Goal: Transaction & Acquisition: Purchase product/service

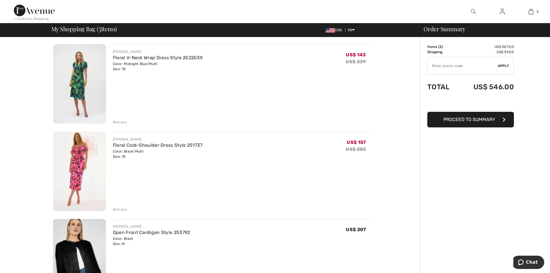
drag, startPoint x: 474, startPoint y: 176, endPoint x: 475, endPoint y: 172, distance: 4.8
click at [472, 120] on font "Proceder al resumen" at bounding box center [469, 119] width 54 height 5
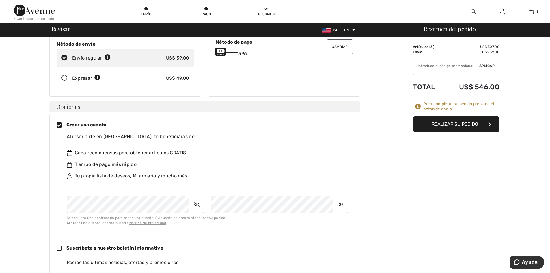
scroll to position [116, 0]
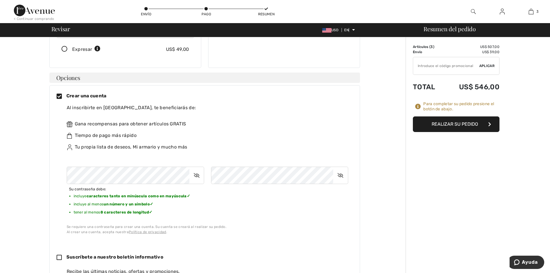
click at [198, 169] on icon at bounding box center [196, 175] width 14 height 13
click at [198, 169] on icon at bounding box center [197, 175] width 14 height 13
click at [449, 124] on font "Realizar su pedido" at bounding box center [455, 123] width 46 height 5
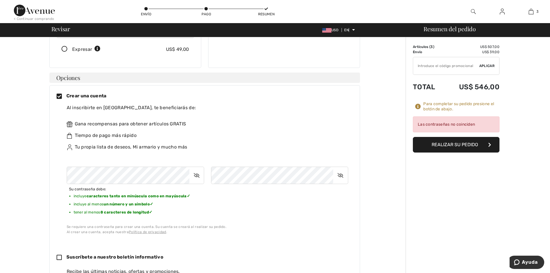
click at [344, 172] on icon at bounding box center [340, 175] width 14 height 13
click at [453, 147] on font "Realizar su pedido" at bounding box center [455, 144] width 46 height 5
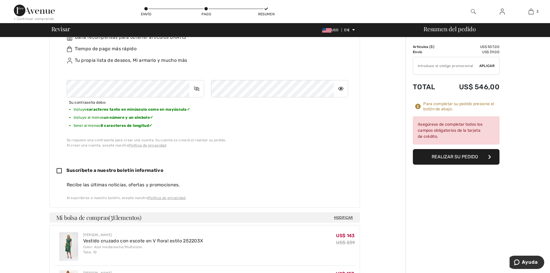
scroll to position [144, 0]
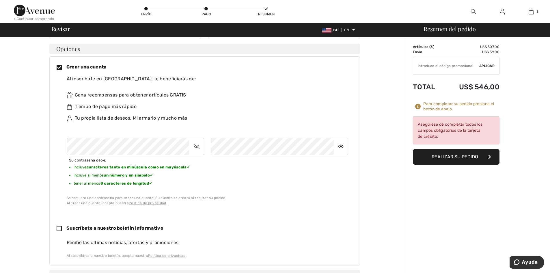
click at [340, 140] on icon at bounding box center [341, 146] width 14 height 13
click at [458, 155] on font "Realizar su pedido" at bounding box center [455, 156] width 46 height 5
click at [452, 132] on font "Asegúrese de completar todos los campos obligatorios de la tarjeta de crédito." at bounding box center [450, 130] width 65 height 17
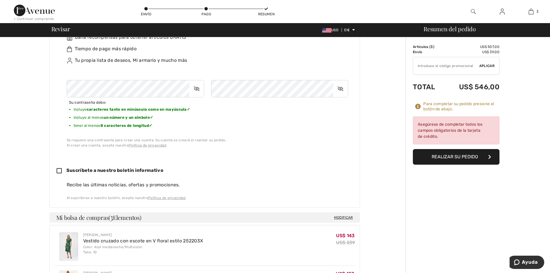
scroll to position [231, 0]
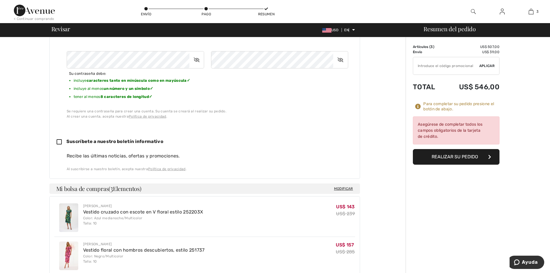
click at [61, 139] on icon at bounding box center [62, 142] width 10 height 6
checkbox input "true"
click at [451, 158] on font "Realizar su pedido" at bounding box center [455, 156] width 46 height 5
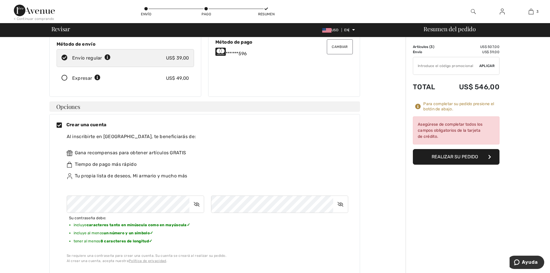
scroll to position [0, 0]
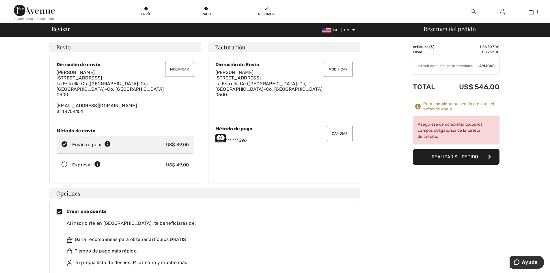
click at [336, 132] on font "Cambiar" at bounding box center [340, 133] width 16 height 4
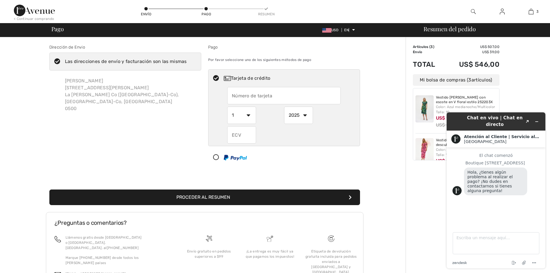
click at [306, 115] on select "2025 2026 2027 2028 2029 2030 2031 2032 2033 2034 2035" at bounding box center [298, 115] width 29 height 17
radio input "true"
select select "2029"
click at [284, 107] on select "2025 2026 2027 2028 2029 2030 2031 2032 2033 2034 2035" at bounding box center [298, 115] width 29 height 17
click at [251, 117] on select "1 2 3 4 5 6 7 8 9 10 11 12" at bounding box center [241, 115] width 29 height 17
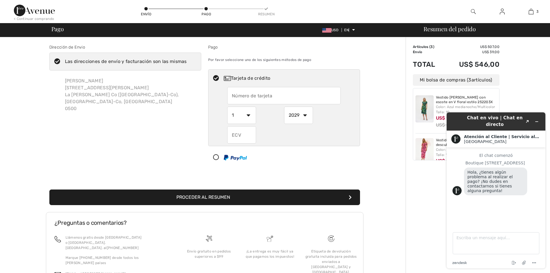
radio input "true"
select select "5"
click at [227, 107] on select "1 2 3 4 5 6 7 8 9 10 11 12" at bounding box center [241, 115] width 29 height 17
click at [245, 135] on input "text" at bounding box center [241, 134] width 29 height 17
radio input "true"
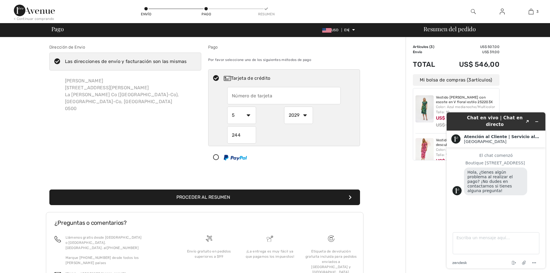
type input "244"
click at [202, 197] on font "Proceder al resumen" at bounding box center [203, 196] width 54 height 5
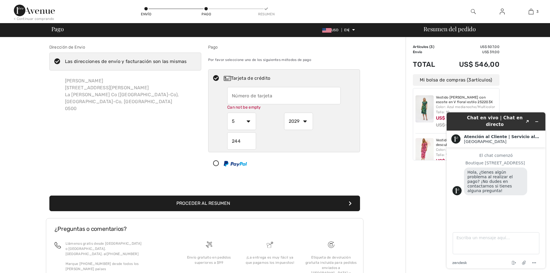
scroll to position [36, 0]
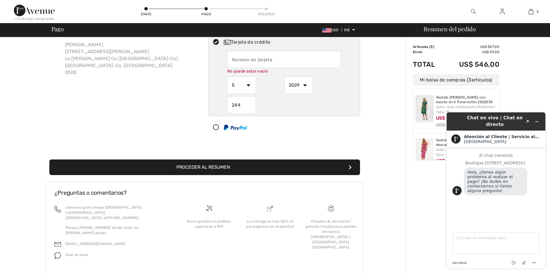
click at [282, 61] on input "text" at bounding box center [283, 59] width 113 height 17
radio input "true"
type input "5282099938857596"
click at [195, 169] on font "Proceder al resumen" at bounding box center [203, 166] width 54 height 5
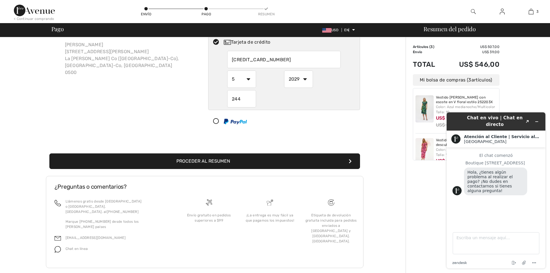
scroll to position [30, 0]
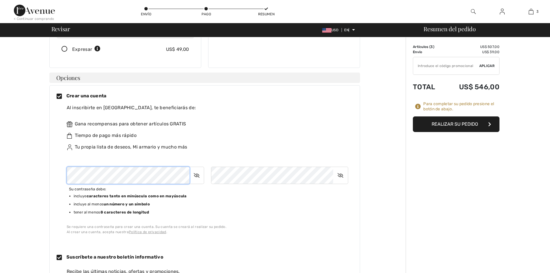
scroll to position [116, 0]
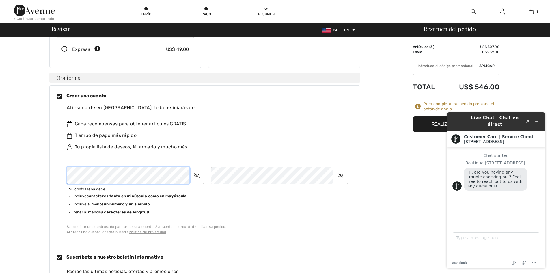
checkbox input "true"
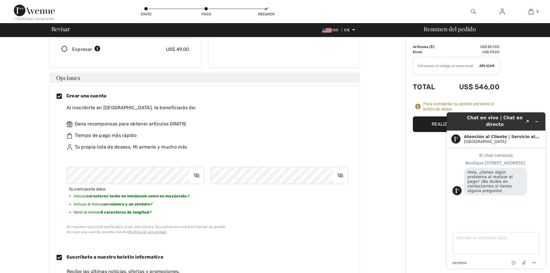
click at [339, 170] on icon at bounding box center [340, 175] width 14 height 13
click at [339, 170] on icon at bounding box center [341, 175] width 14 height 13
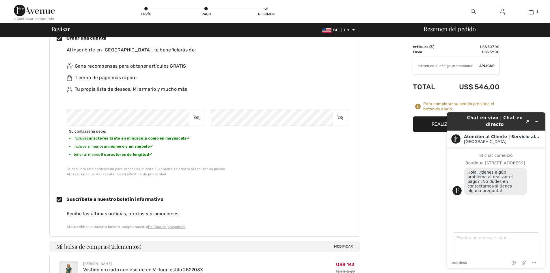
scroll to position [289, 0]
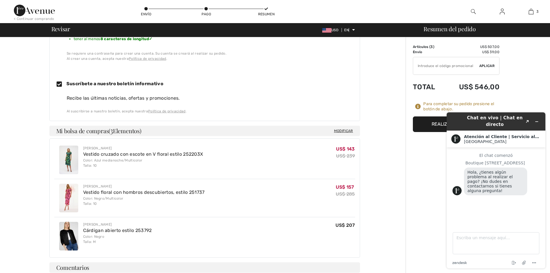
click at [434, 178] on div "Resumen del pedido Detalles Artículos ( 3 ) US$ 507,00 Código promocional US$ 0…" at bounding box center [478, 88] width 144 height 680
click at [437, 126] on font "Realizar su pedido" at bounding box center [455, 123] width 46 height 5
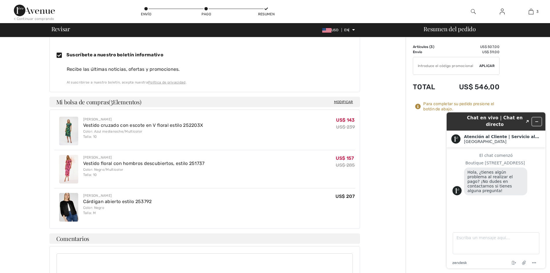
click at [535, 122] on icon "Minimizar widget" at bounding box center [537, 122] width 4 height 4
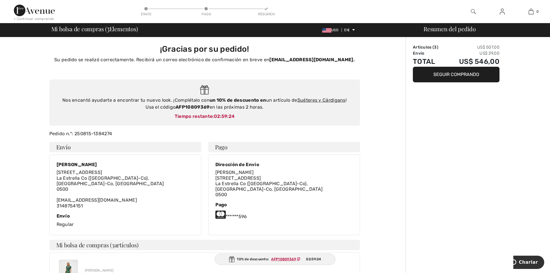
checkbox input "true"
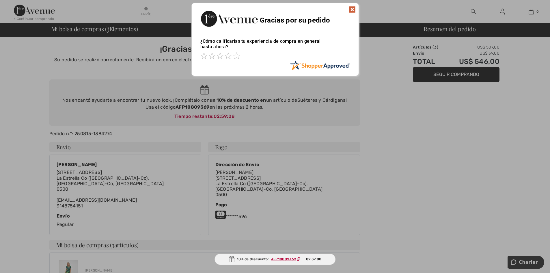
click at [483, 126] on div at bounding box center [275, 136] width 550 height 273
click at [236, 52] on span at bounding box center [236, 55] width 7 height 7
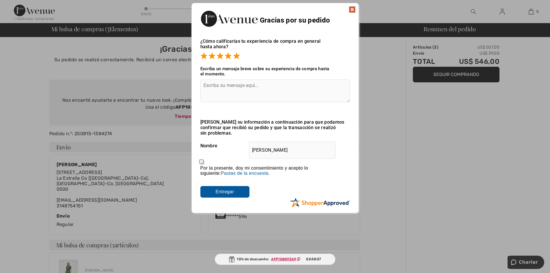
click at [224, 186] on input "Entregar" at bounding box center [224, 192] width 49 height 12
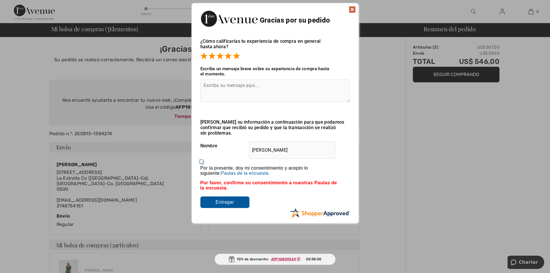
drag, startPoint x: 201, startPoint y: 150, endPoint x: 202, endPoint y: 153, distance: 3.0
click at [202, 161] on input "Por la presente, doy mi consentimiento y acepto lo siguiente: Al enviar una res…" at bounding box center [202, 163] width 4 height 4
checkbox input "true"
click at [220, 196] on input "Entregar" at bounding box center [224, 202] width 49 height 12
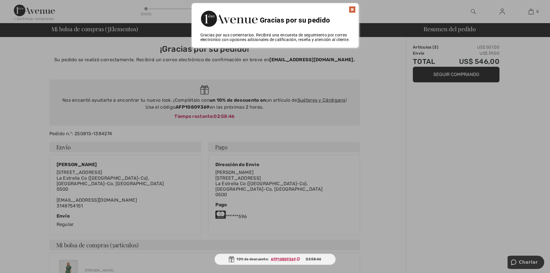
click at [353, 12] on img at bounding box center [352, 9] width 7 height 7
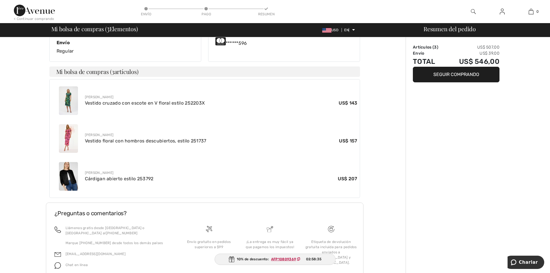
scroll to position [144, 0]
